Goal: Task Accomplishment & Management: Manage account settings

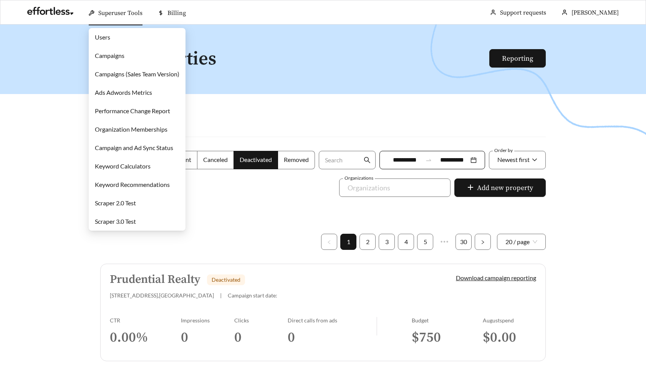
click at [130, 126] on link "Organization Memberships" at bounding box center [131, 129] width 73 height 7
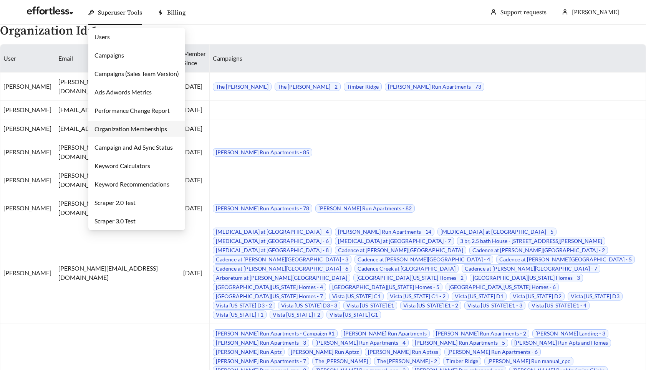
click at [110, 34] on link "Users" at bounding box center [102, 36] width 15 height 7
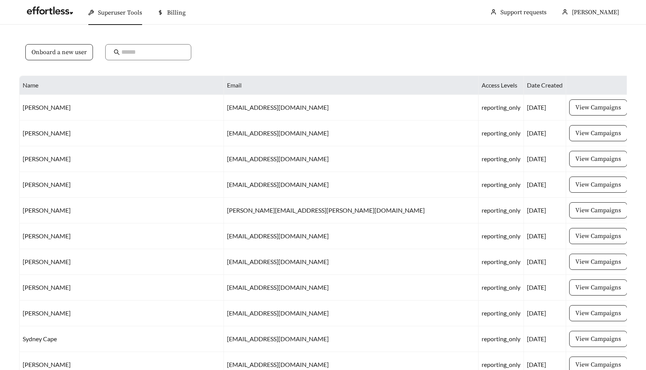
click at [117, 65] on form at bounding box center [148, 56] width 86 height 25
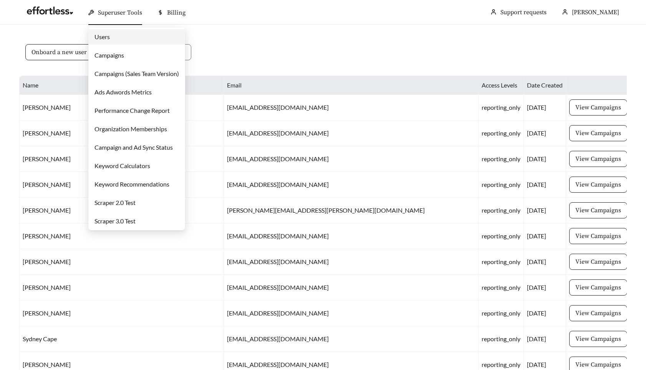
click at [116, 55] on link "Campaigns" at bounding box center [110, 54] width 30 height 7
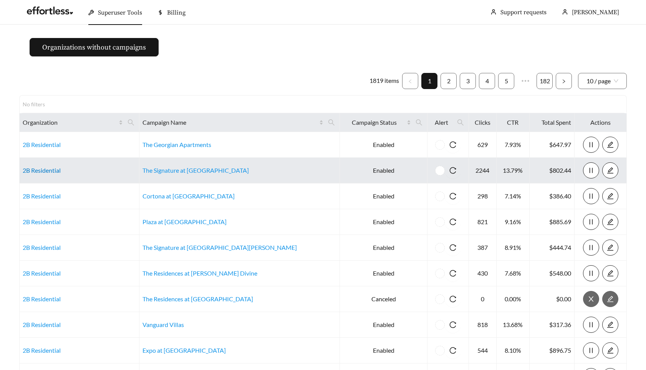
click at [45, 168] on link "2B Residential" at bounding box center [42, 170] width 38 height 7
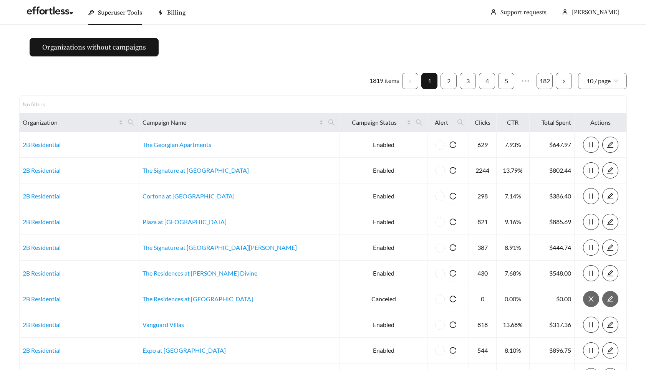
click at [201, 85] on ul "1819 items 1 2 3 4 5 ••• 182 10 / page" at bounding box center [323, 81] width 608 height 16
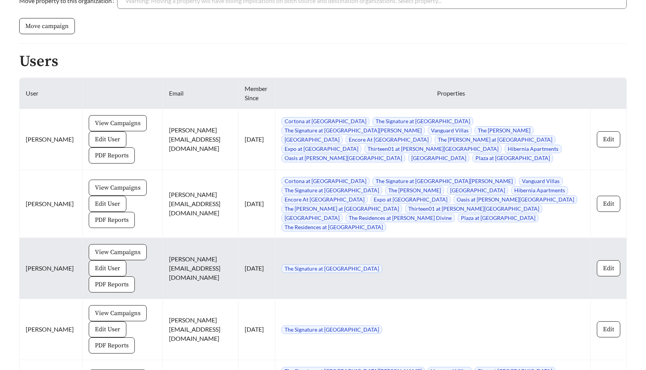
scroll to position [625, 0]
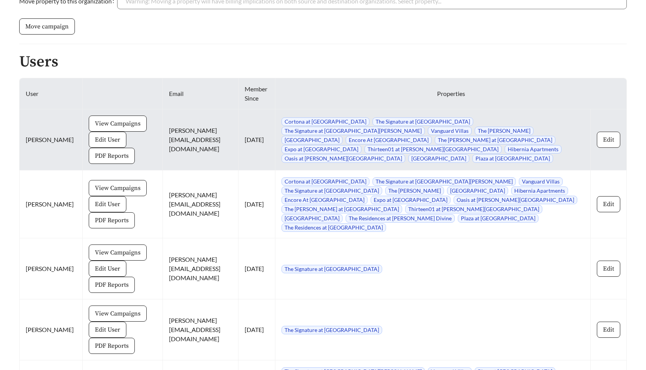
click at [612, 143] on span "Edit" at bounding box center [608, 139] width 11 height 9
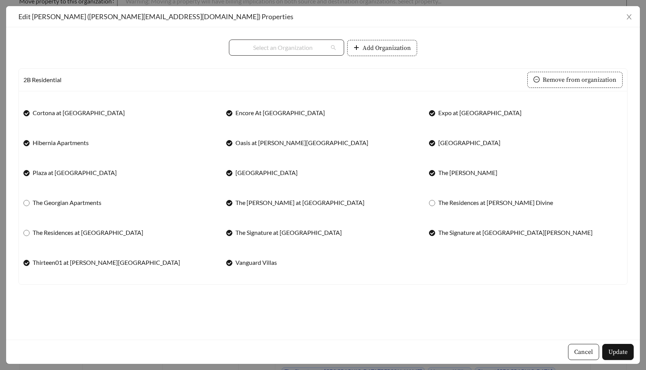
click at [311, 48] on input "search" at bounding box center [283, 47] width 92 height 15
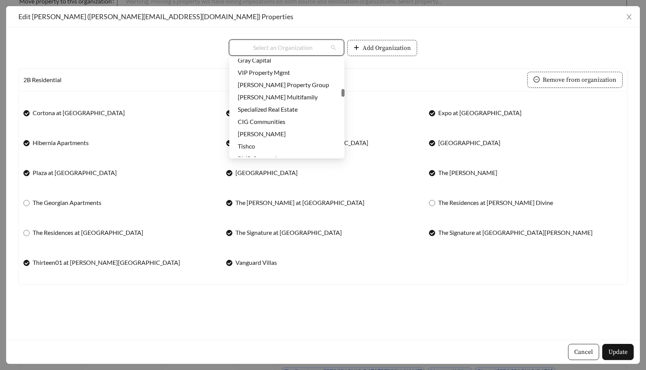
scroll to position [681, 0]
click at [269, 122] on div "CIG Communities" at bounding box center [287, 122] width 98 height 8
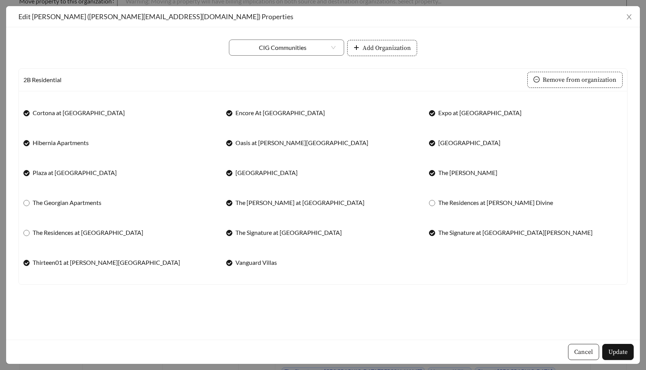
click at [586, 350] on span "Cancel" at bounding box center [583, 352] width 19 height 9
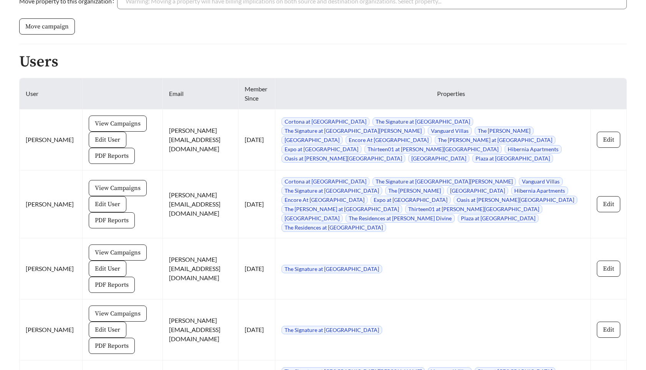
click at [267, 58] on h2 "Users" at bounding box center [323, 61] width 608 height 17
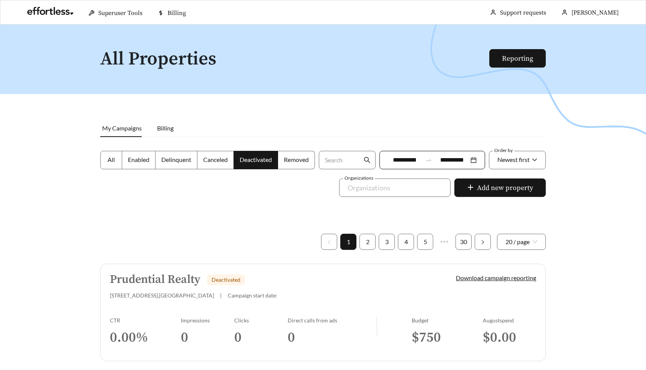
click at [160, 280] on h5 "Prudential Realty" at bounding box center [155, 280] width 91 height 13
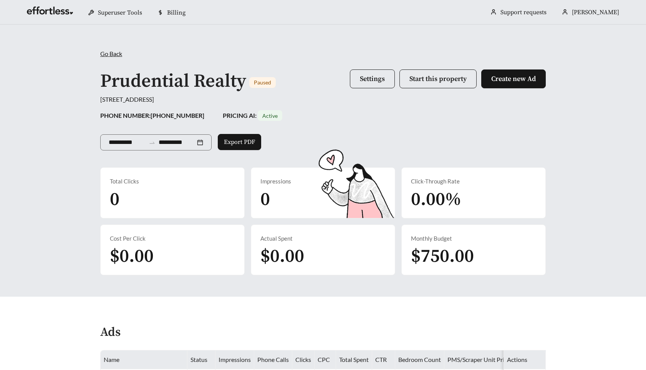
click at [60, 143] on div "**********" at bounding box center [323, 161] width 646 height 272
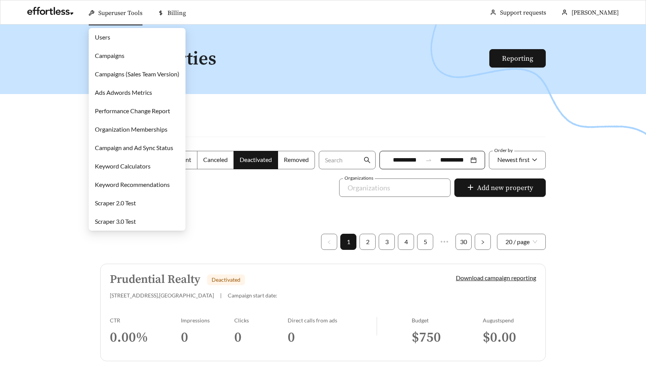
click at [120, 53] on link "Campaigns" at bounding box center [110, 55] width 30 height 7
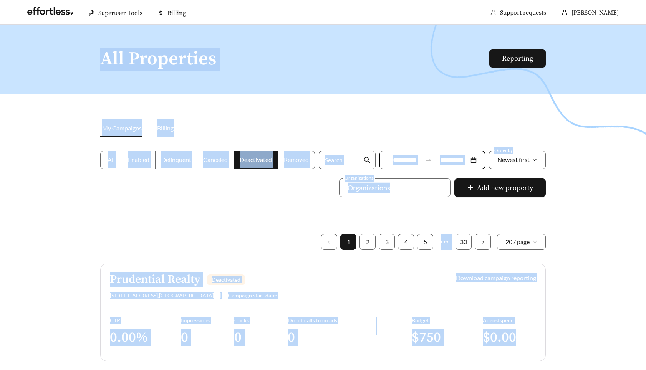
drag, startPoint x: 77, startPoint y: 54, endPoint x: 526, endPoint y: 340, distance: 532.6
click at [559, 342] on div at bounding box center [323, 210] width 646 height 370
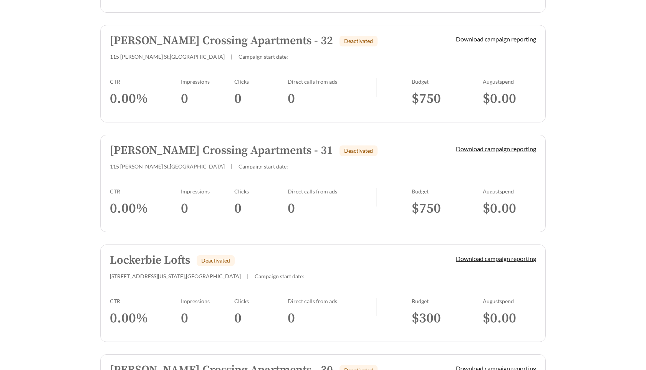
scroll to position [1278, 0]
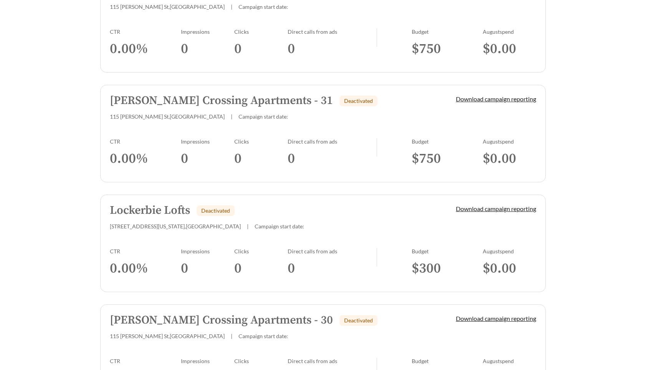
click at [160, 214] on h5 "Lockerbie Lofts" at bounding box center [150, 210] width 80 height 13
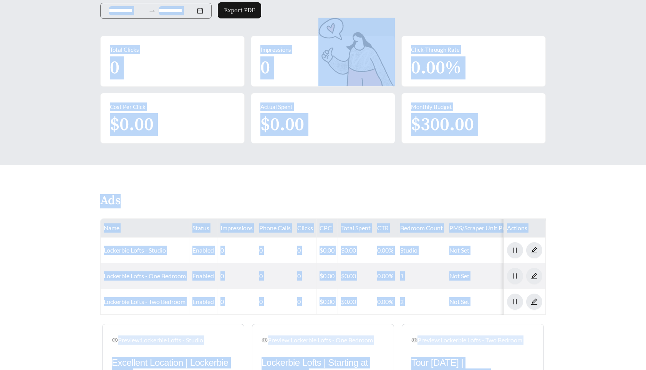
scroll to position [132, 0]
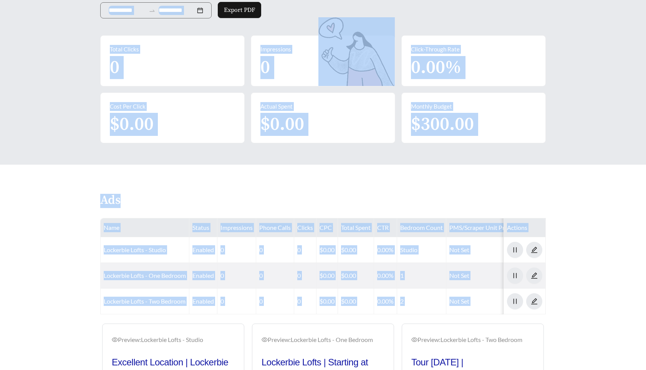
drag, startPoint x: 70, startPoint y: 36, endPoint x: 557, endPoint y: 305, distance: 556.3
click at [557, 305] on main "**********" at bounding box center [323, 197] width 646 height 611
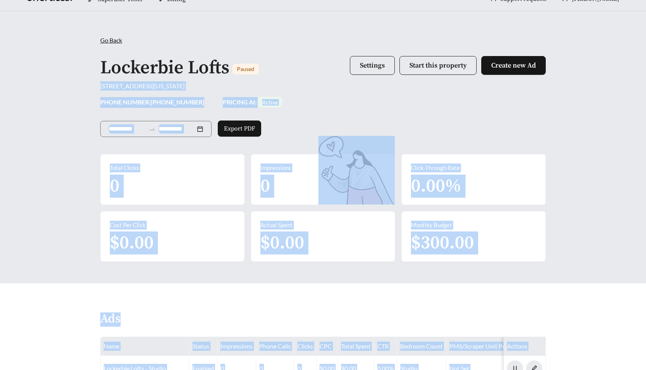
scroll to position [0, 0]
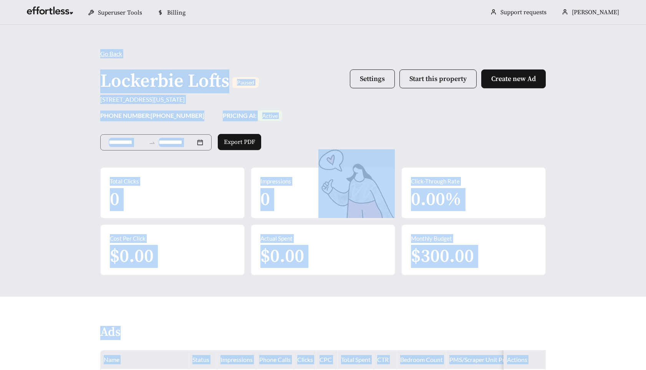
drag, startPoint x: 570, startPoint y: 305, endPoint x: 487, endPoint y: 36, distance: 281.8
click at [487, 36] on main "**********" at bounding box center [323, 330] width 646 height 611
click at [487, 36] on div "**********" at bounding box center [323, 161] width 646 height 272
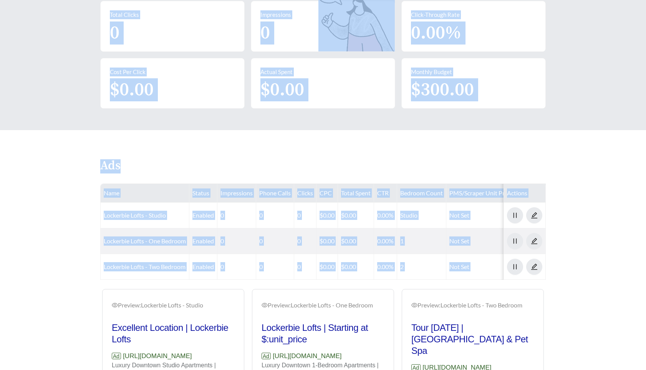
scroll to position [177, 0]
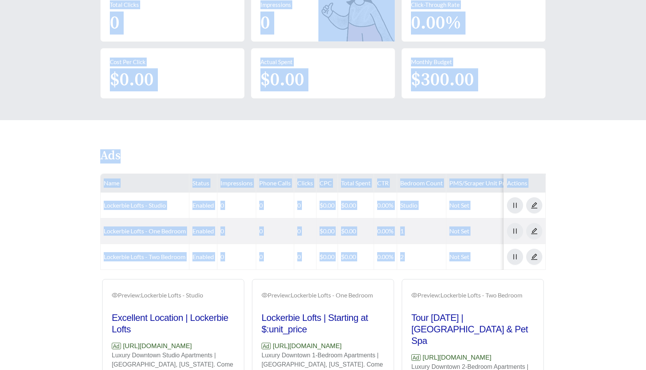
drag, startPoint x: 476, startPoint y: 35, endPoint x: 556, endPoint y: 265, distance: 243.1
click at [556, 265] on main "**********" at bounding box center [323, 153] width 646 height 611
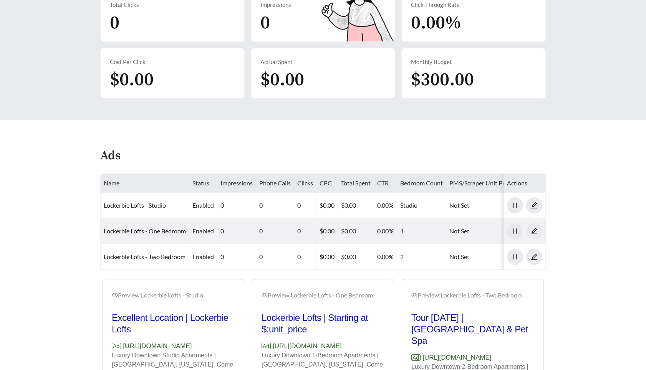
scroll to position [0, 0]
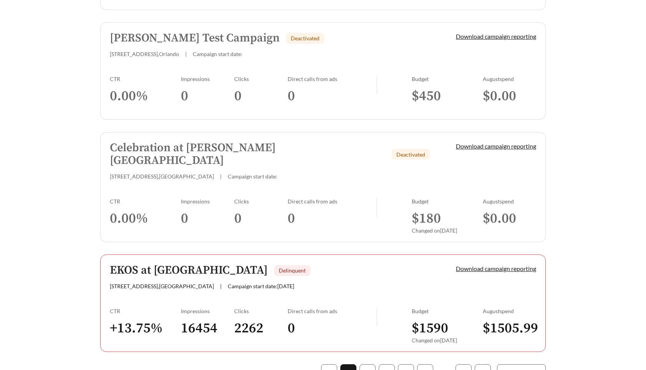
scroll to position [2149, 0]
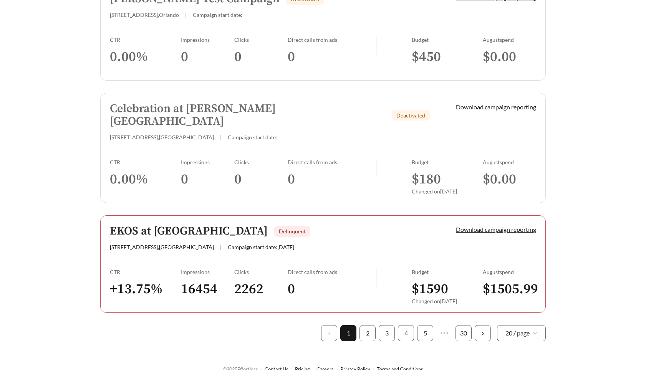
click at [164, 225] on h5 "EKOS at [GEOGRAPHIC_DATA]" at bounding box center [189, 231] width 158 height 13
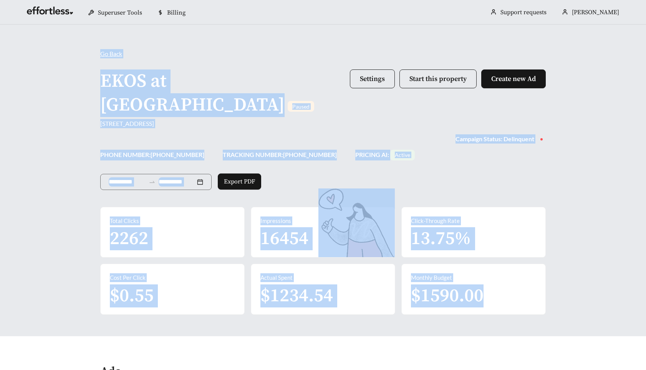
drag, startPoint x: 81, startPoint y: 43, endPoint x: 554, endPoint y: 293, distance: 535.2
click at [554, 293] on div "**********" at bounding box center [323, 181] width 646 height 312
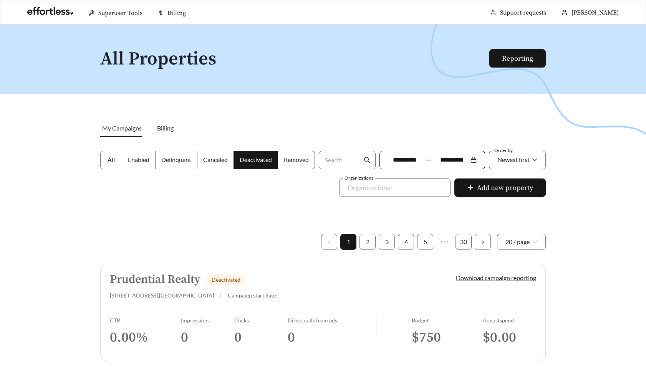
click at [83, 41] on div at bounding box center [323, 210] width 646 height 370
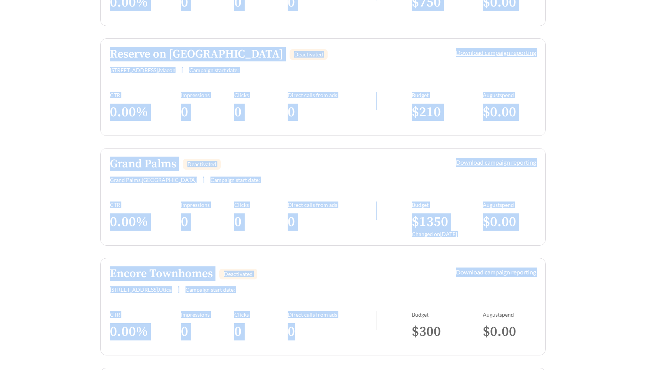
scroll to position [446, 0]
drag, startPoint x: 98, startPoint y: 42, endPoint x: 575, endPoint y: 322, distance: 552.8
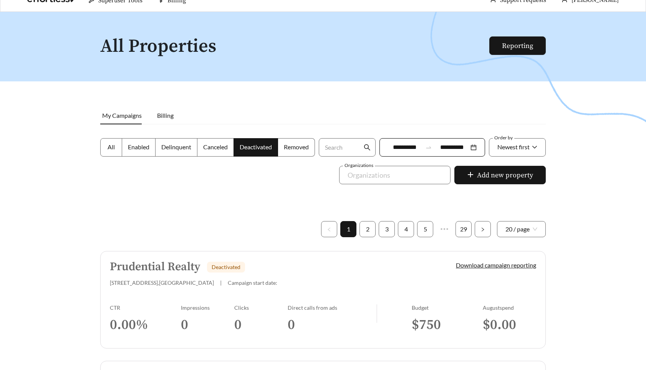
scroll to position [0, 0]
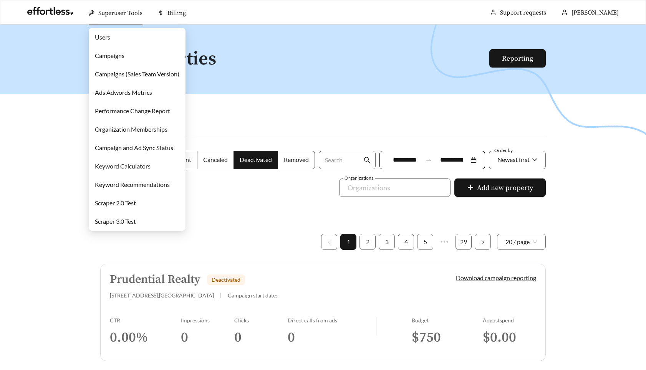
click at [113, 57] on link "Campaigns" at bounding box center [110, 55] width 30 height 7
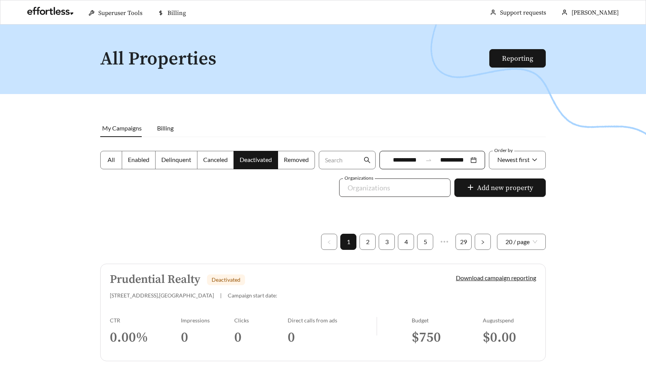
click at [403, 183] on div at bounding box center [390, 188] width 94 height 12
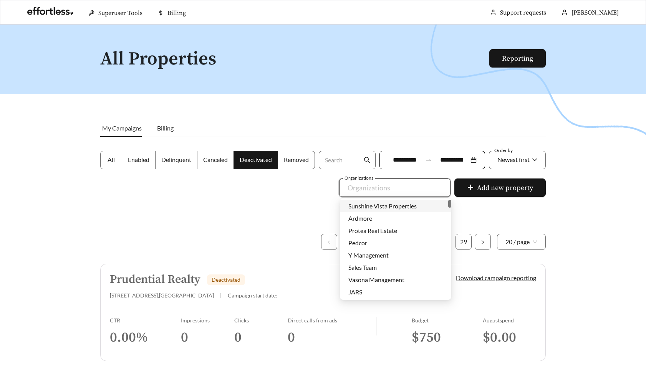
click at [377, 207] on span "Sunshine Vista Properties" at bounding box center [382, 205] width 68 height 7
click at [303, 199] on div at bounding box center [323, 210] width 646 height 370
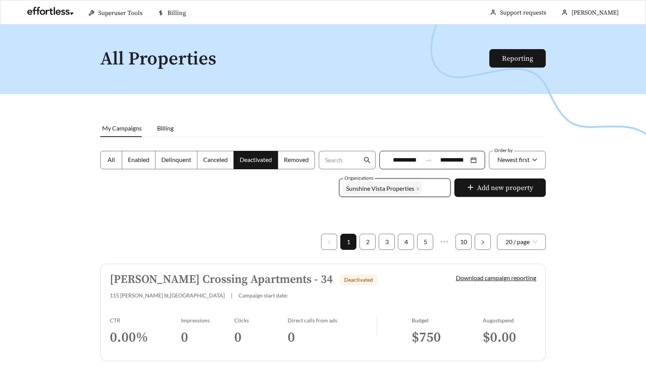
click at [226, 280] on h5 "[PERSON_NAME] Crossing Apartments - 34" at bounding box center [221, 280] width 223 height 13
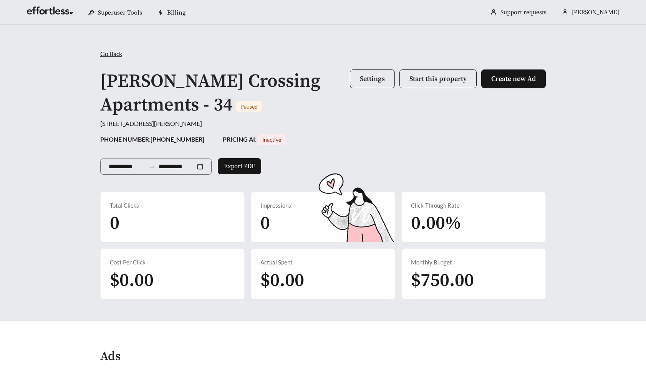
click at [365, 76] on span "Settings" at bounding box center [372, 79] width 25 height 9
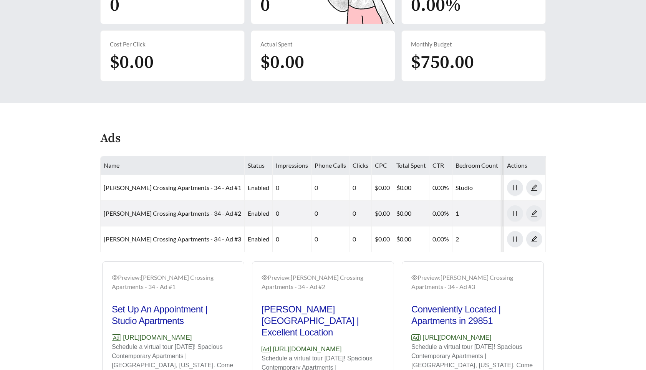
scroll to position [217, 0]
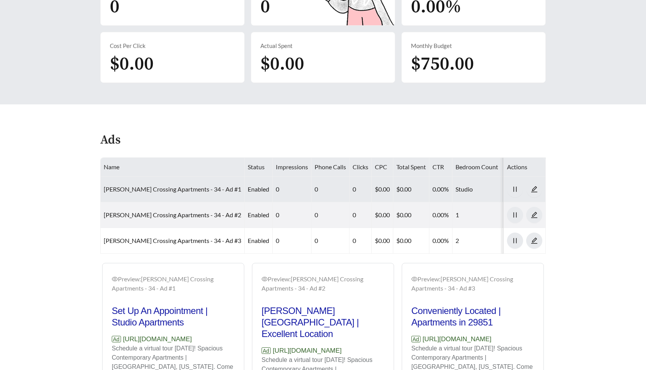
click at [179, 188] on link "[PERSON_NAME] Crossing Apartments - 34 - Ad #1" at bounding box center [173, 189] width 138 height 7
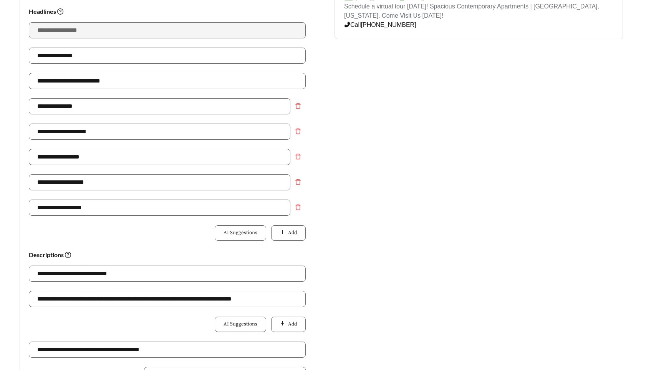
scroll to position [136, 0]
click at [253, 232] on span "AI Suggestions" at bounding box center [241, 233] width 34 height 8
click at [248, 323] on span "AI Suggestions" at bounding box center [241, 324] width 34 height 8
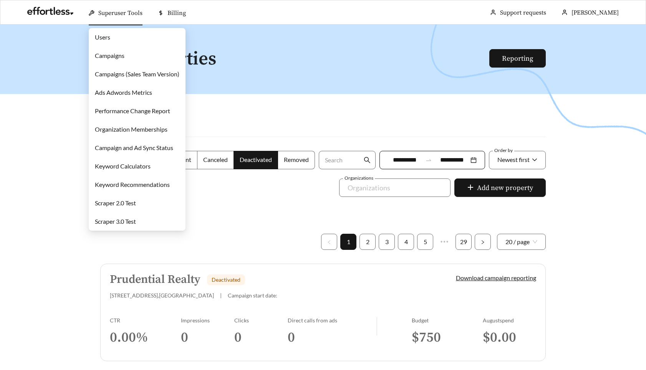
click at [113, 56] on link "Campaigns" at bounding box center [110, 55] width 30 height 7
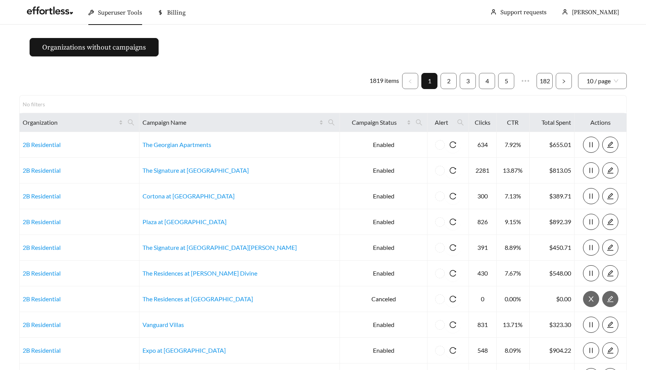
click at [295, 86] on ul "1819 items 1 2 3 4 5 ••• 182 10 / page" at bounding box center [323, 81] width 608 height 16
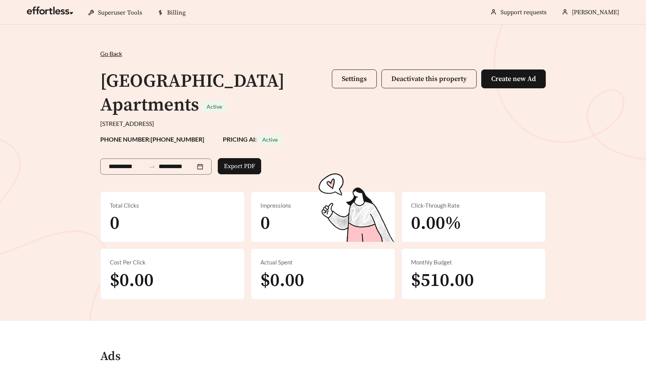
click at [68, 83] on div "**********" at bounding box center [323, 173] width 646 height 297
click at [108, 89] on h1 "[GEOGRAPHIC_DATA] Apartments" at bounding box center [192, 93] width 184 height 47
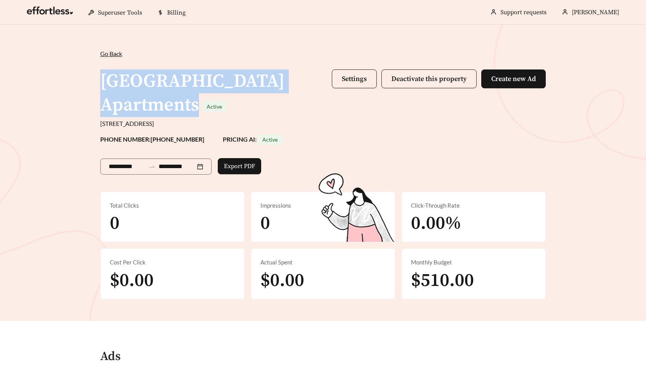
click at [108, 89] on h1 "[GEOGRAPHIC_DATA] Apartments" at bounding box center [192, 93] width 184 height 47
copy h1 "[GEOGRAPHIC_DATA] Apartments"
click at [139, 78] on h1 "[GEOGRAPHIC_DATA] Apartments" at bounding box center [192, 93] width 184 height 47
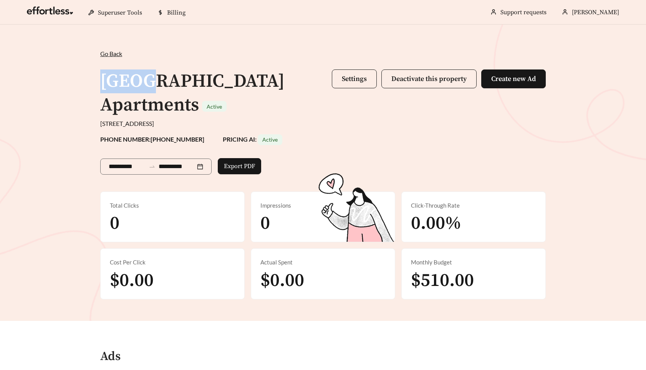
click at [139, 78] on h1 "[GEOGRAPHIC_DATA] Apartments" at bounding box center [192, 93] width 184 height 47
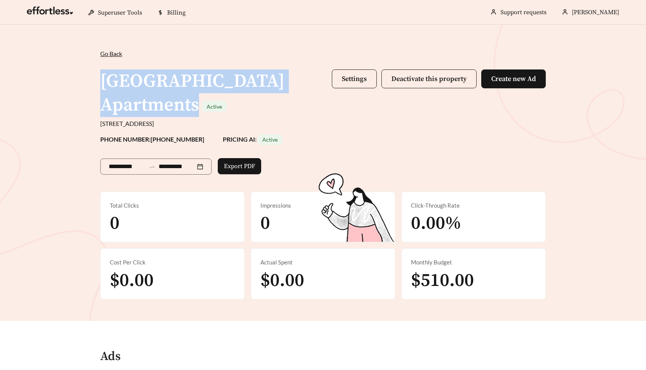
click at [139, 78] on h1 "[GEOGRAPHIC_DATA] Apartments" at bounding box center [192, 93] width 184 height 47
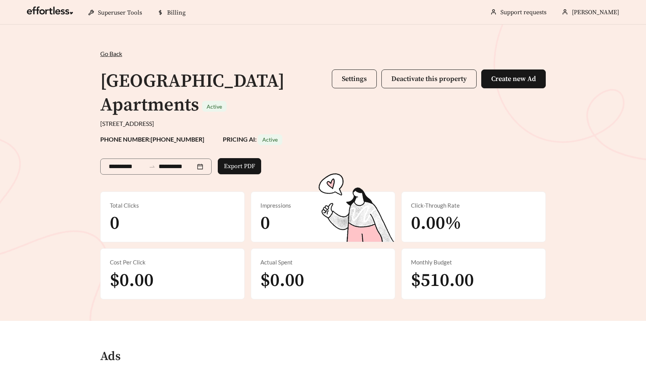
click at [173, 48] on div "**********" at bounding box center [323, 173] width 646 height 297
click at [149, 81] on h1 "[GEOGRAPHIC_DATA] Apartments" at bounding box center [192, 93] width 184 height 47
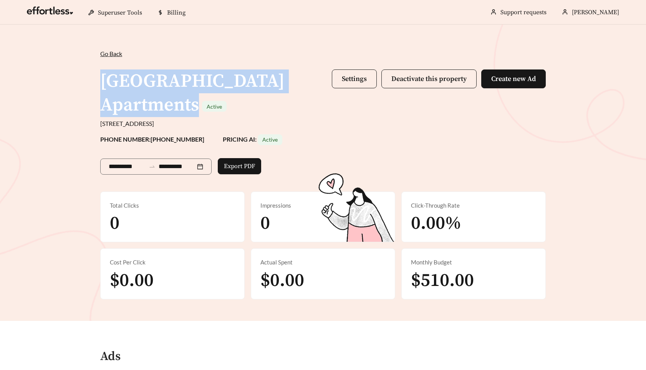
click at [149, 81] on h1 "[GEOGRAPHIC_DATA] Apartments" at bounding box center [192, 93] width 184 height 47
copy h1 "[GEOGRAPHIC_DATA] Apartments"
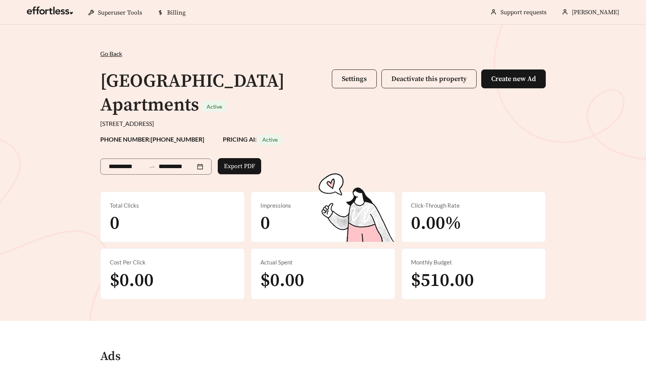
click at [214, 35] on div "**********" at bounding box center [323, 173] width 646 height 297
click at [109, 51] on span "Go Back" at bounding box center [111, 53] width 22 height 7
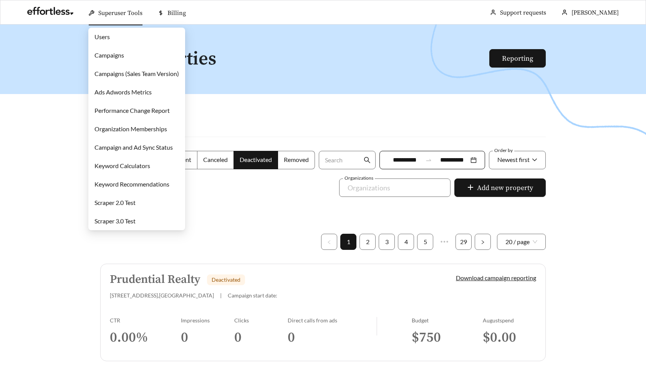
click at [115, 53] on link "Campaigns" at bounding box center [110, 54] width 30 height 7
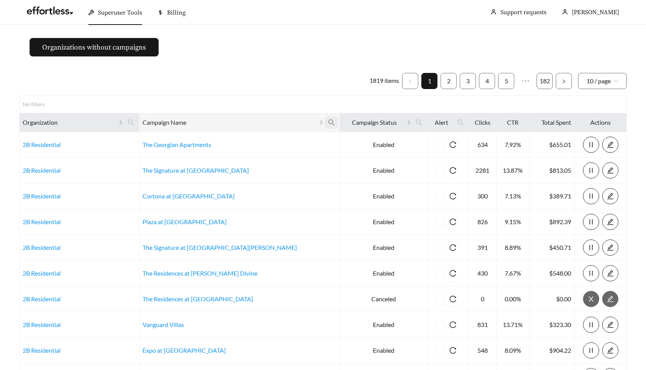
click at [325, 123] on span at bounding box center [331, 122] width 13 height 12
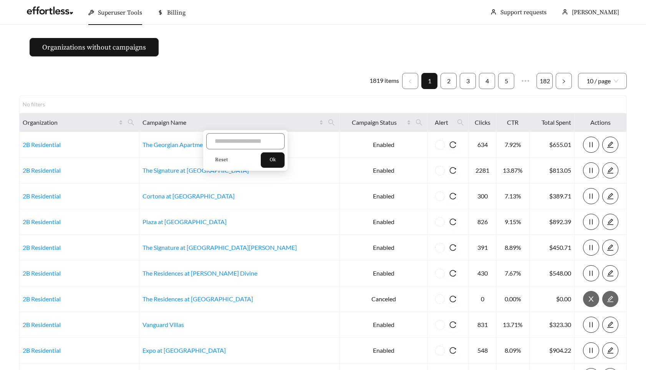
click at [255, 149] on div "Reset Ok" at bounding box center [245, 150] width 85 height 41
click at [247, 141] on input "text" at bounding box center [245, 141] width 78 height 16
type input "*****"
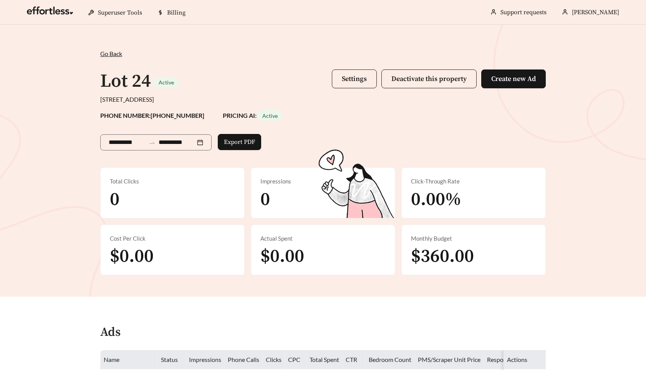
click at [131, 77] on h1 "Lot 24" at bounding box center [125, 81] width 51 height 23
copy h1 "Lot 24"
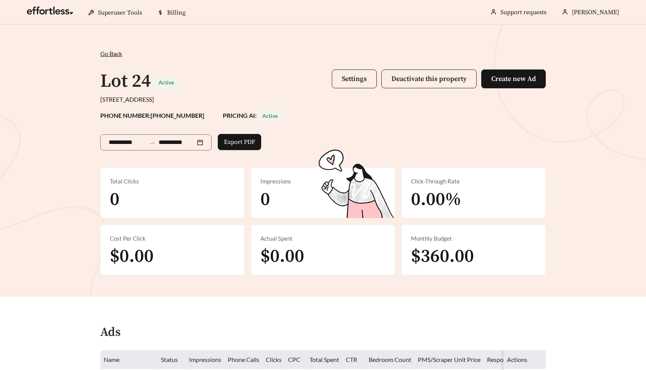
click at [231, 57] on div "Go Back /" at bounding box center [323, 53] width 446 height 9
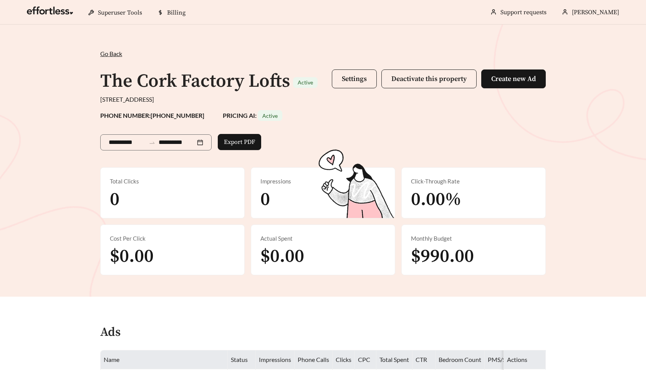
click at [167, 74] on h1 "The Cork Factory Lofts" at bounding box center [195, 81] width 190 height 23
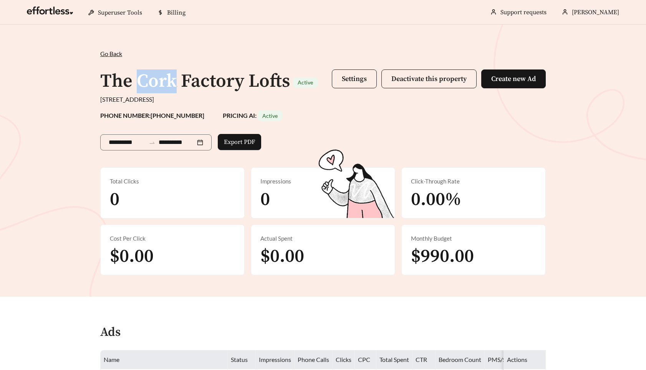
click at [167, 74] on h1 "The Cork Factory Lofts" at bounding box center [195, 81] width 190 height 23
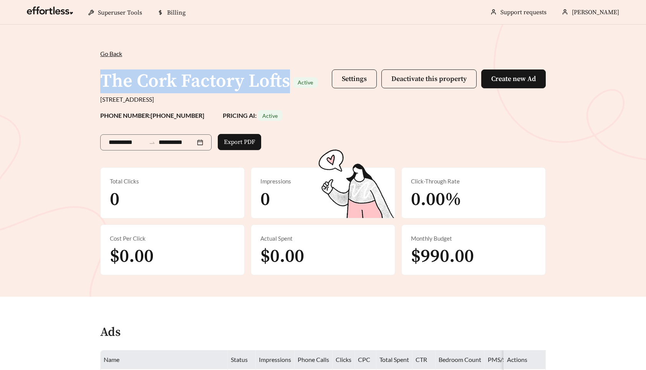
click at [167, 74] on h1 "The Cork Factory Lofts" at bounding box center [195, 81] width 190 height 23
copy h1 "The Cork Factory Lofts"
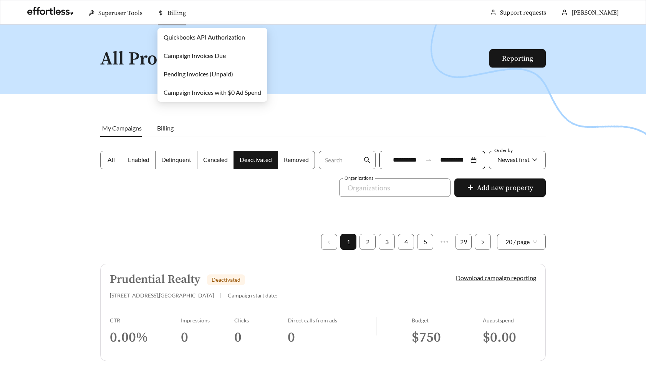
click at [194, 73] on link "Pending Invoices (Unpaid)" at bounding box center [199, 73] width 70 height 7
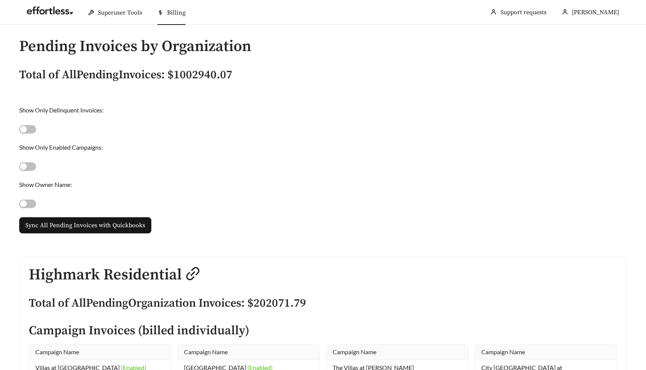
scroll to position [22478, 0]
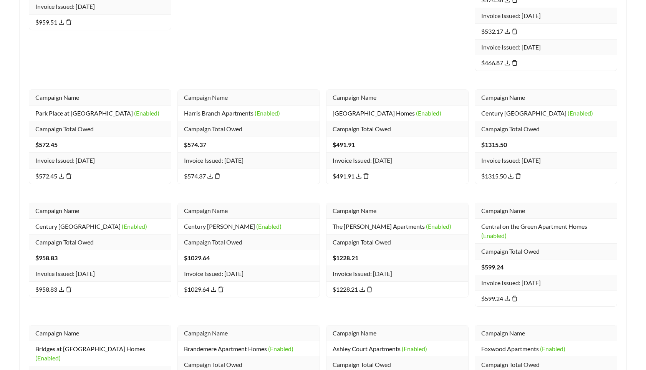
scroll to position [0, 0]
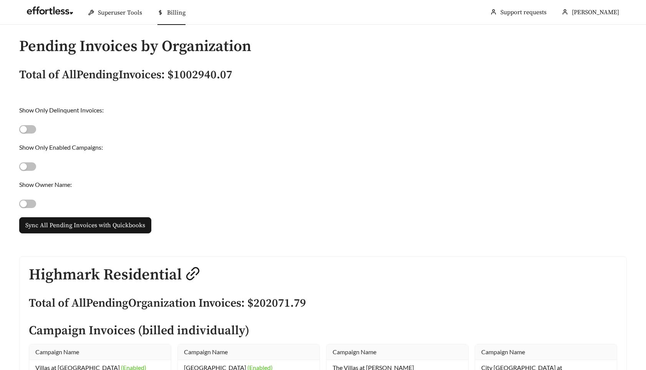
click at [29, 129] on button "button" at bounding box center [27, 129] width 17 height 8
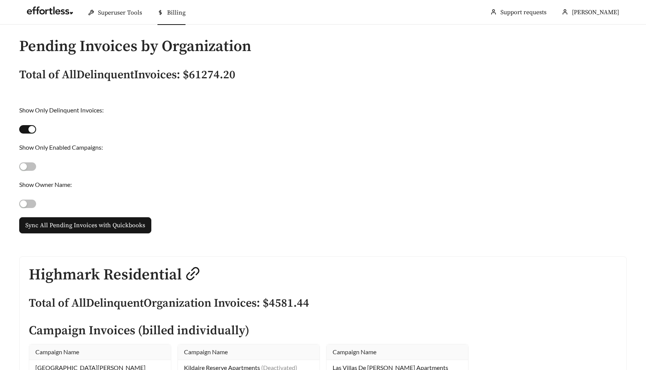
click at [28, 133] on div "button" at bounding box center [31, 129] width 7 height 7
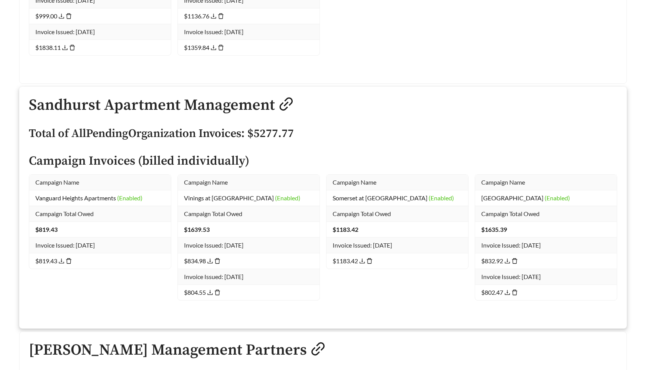
scroll to position [29732, 0]
